Goal: Task Accomplishment & Management: Use online tool/utility

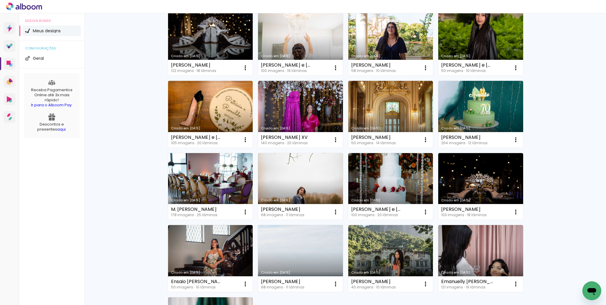
scroll to position [253, 0]
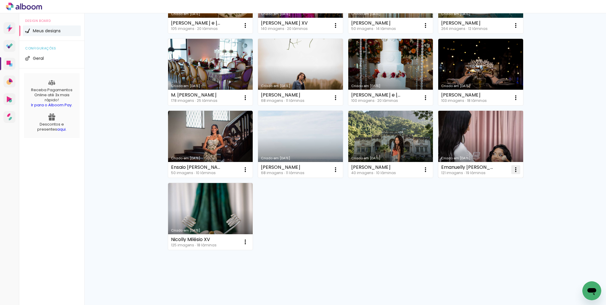
click at [515, 168] on iron-icon at bounding box center [515, 169] width 7 height 7
click at [489, 149] on link "Criado em [DATE]" at bounding box center [480, 144] width 85 height 67
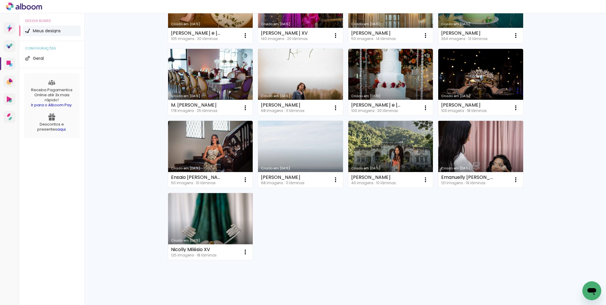
scroll to position [252, 0]
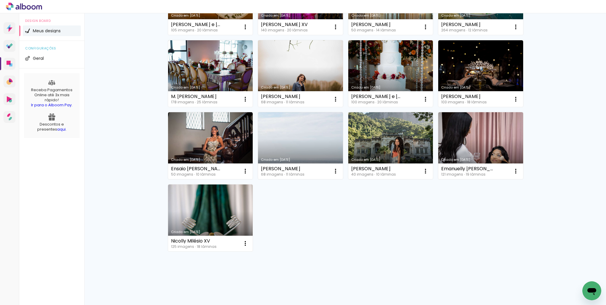
click at [467, 144] on link "Criado em [DATE]" at bounding box center [480, 145] width 85 height 67
